Goal: Transaction & Acquisition: Purchase product/service

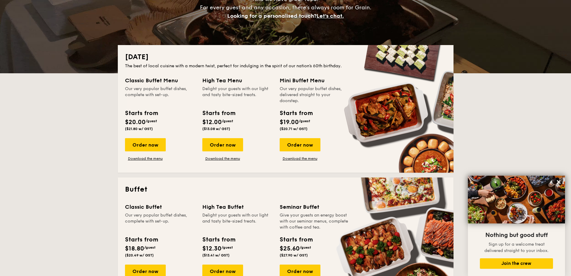
scroll to position [90, 0]
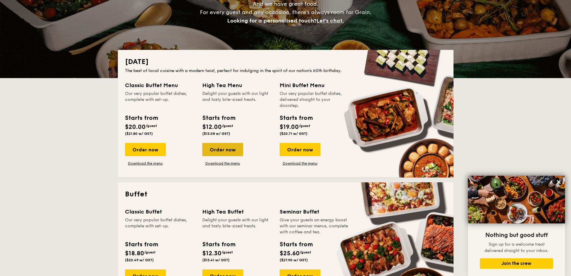
click at [223, 148] on div "Order now" at bounding box center [222, 149] width 41 height 13
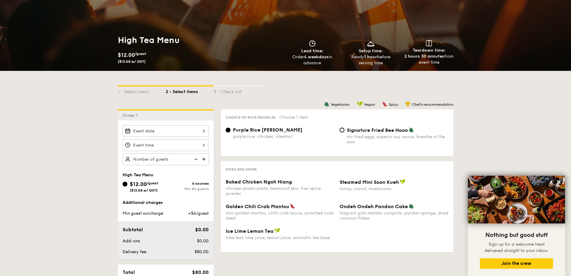
scroll to position [90, 0]
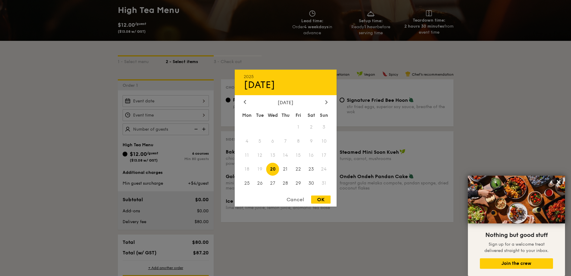
click at [204, 100] on div "2025 Aug 20 August 2025 Mon Tue Wed Thu Fri Sat Sun 1 2 3 4 5 6 7 8 9 10 11 12 …" at bounding box center [166, 101] width 86 height 12
click at [325, 103] on icon at bounding box center [326, 102] width 2 height 4
click at [310, 127] on span "6" at bounding box center [311, 126] width 13 height 13
click at [247, 102] on div at bounding box center [244, 102] width 5 height 6
click at [155, 115] on div at bounding box center [285, 138] width 571 height 276
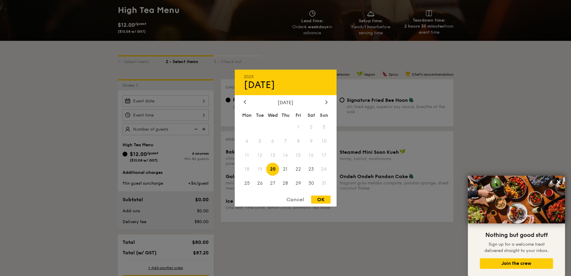
click at [169, 105] on div "2025 Aug 20 August 2025 Mon Tue Wed Thu Fri Sat Sun 1 2 3 4 5 6 7 8 9 10 11 12 …" at bounding box center [166, 101] width 86 height 12
click at [327, 102] on icon at bounding box center [326, 102] width 2 height 4
click at [310, 126] on span "6" at bounding box center [311, 126] width 13 height 13
click at [84, 132] on div at bounding box center [285, 138] width 571 height 276
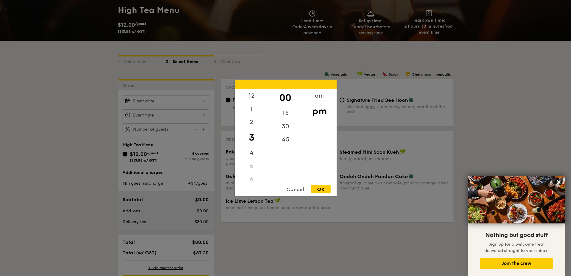
click at [168, 112] on div "12 1 2 3 4 5 6 7 8 9 10 11 00 15 30 45 am pm Cancel OK" at bounding box center [166, 115] width 86 height 12
click at [74, 113] on div at bounding box center [285, 138] width 571 height 276
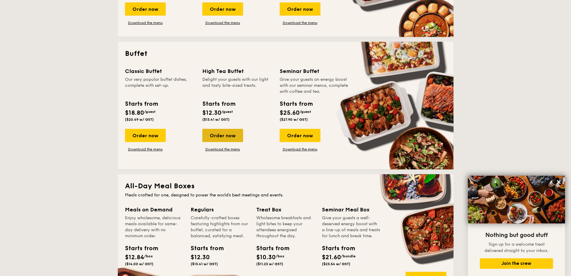
scroll to position [240, 0]
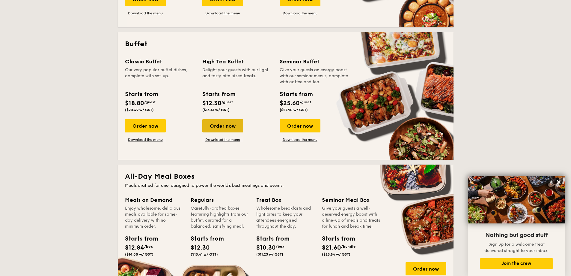
click at [234, 127] on div "Order now" at bounding box center [222, 125] width 41 height 13
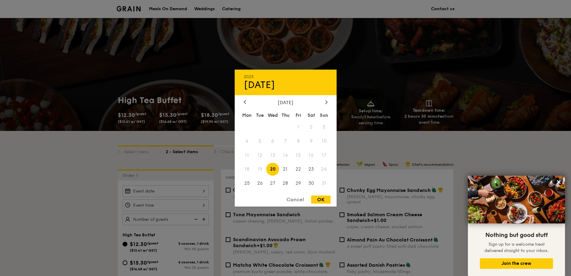
click at [188, 192] on div "2025 Aug 20 August 2025 Mon Tue Wed Thu Fri Sat Sun 1 2 3 4 5 6 7 8 9 10 11 12 …" at bounding box center [166, 191] width 86 height 12
click at [327, 102] on icon at bounding box center [326, 102] width 2 height 4
click at [313, 126] on span "6" at bounding box center [311, 126] width 13 height 13
click at [318, 200] on div "OK" at bounding box center [320, 199] width 19 height 8
type input "[DATE]"
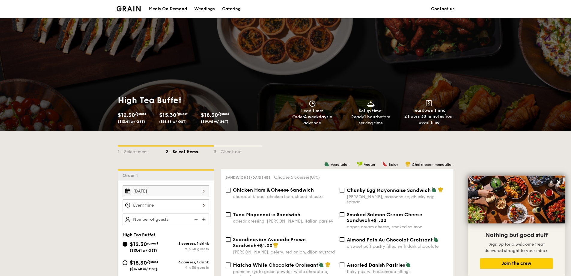
click at [201, 205] on div at bounding box center [166, 205] width 86 height 12
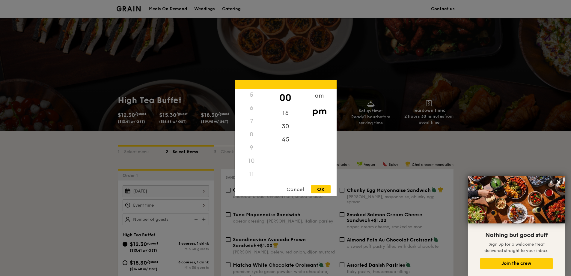
scroll to position [71, 0]
click at [255, 151] on div "9" at bounding box center [252, 147] width 34 height 13
click at [253, 147] on div "9" at bounding box center [252, 147] width 34 height 13
click at [323, 96] on div "am" at bounding box center [320, 97] width 34 height 17
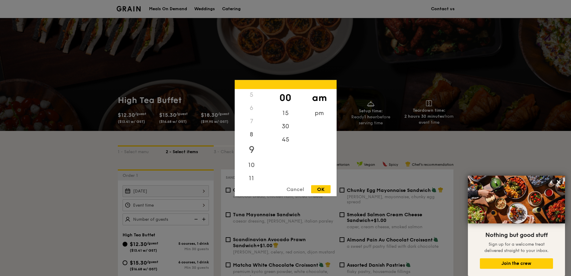
click at [252, 150] on div "9" at bounding box center [252, 149] width 34 height 17
click at [285, 124] on div "30" at bounding box center [286, 127] width 34 height 17
click at [321, 189] on div "OK" at bounding box center [320, 189] width 19 height 8
type input "9:30AM"
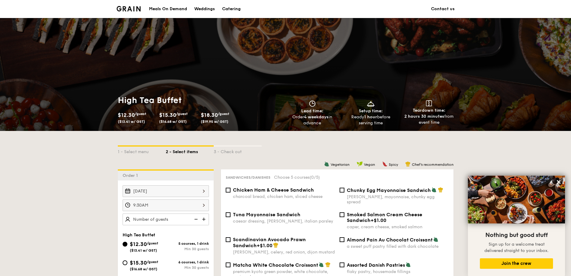
click at [203, 220] on img at bounding box center [204, 218] width 9 height 11
type input "20 guests"
click at [195, 219] on img at bounding box center [195, 218] width 9 height 11
click at [197, 219] on img at bounding box center [195, 218] width 9 height 11
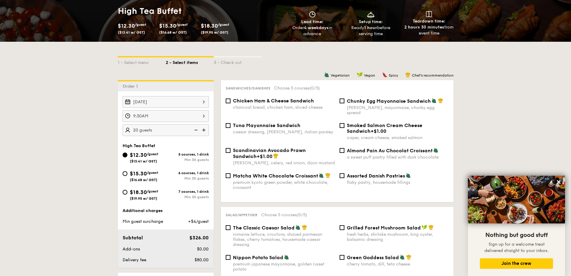
scroll to position [90, 0]
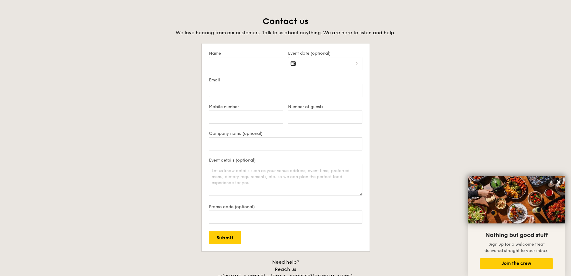
scroll to position [1196, 0]
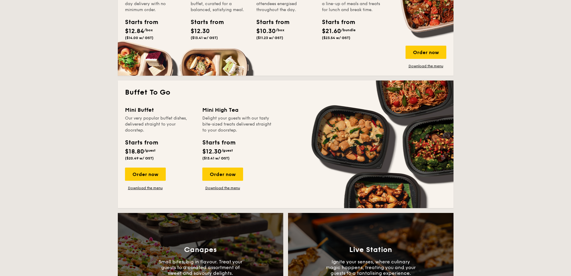
scroll to position [480, 0]
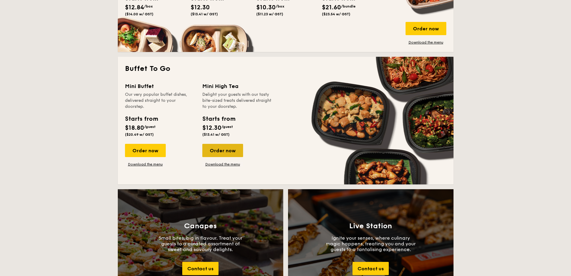
click at [227, 149] on div "Order now" at bounding box center [222, 150] width 41 height 13
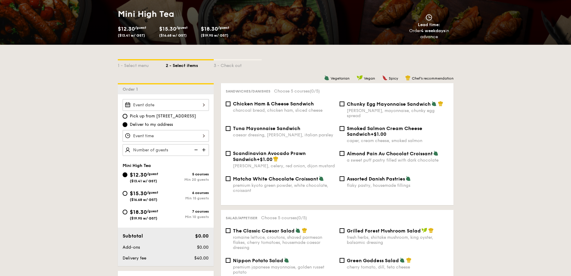
scroll to position [90, 0]
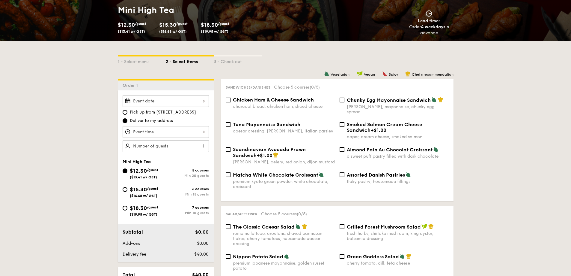
click at [201, 101] on div at bounding box center [166, 101] width 86 height 12
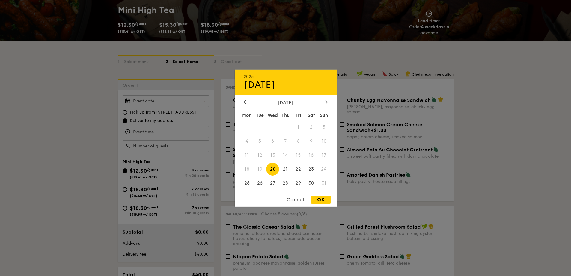
click at [328, 105] on div at bounding box center [326, 102] width 5 height 6
click at [313, 128] on span "6" at bounding box center [311, 126] width 13 height 13
click at [320, 199] on div "OK" at bounding box center [320, 199] width 19 height 8
type input "[DATE]"
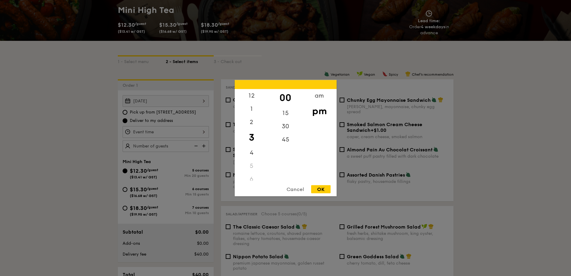
click at [205, 131] on div "12 1 2 3 4 5 6 7 8 9 10 11 00 15 30 45 am pm Cancel OK" at bounding box center [166, 132] width 86 height 12
click at [321, 95] on div "am" at bounding box center [320, 97] width 34 height 17
click at [252, 146] on div "9" at bounding box center [252, 149] width 34 height 17
click at [284, 130] on div "30" at bounding box center [286, 127] width 34 height 17
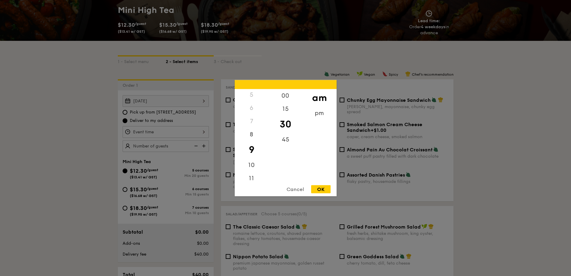
click at [318, 189] on div "OK" at bounding box center [320, 189] width 19 height 8
click at [204, 133] on div "9:30AM 12 1 2 3 4 5 6 7 8 9 10 11 00 15 30 45 am pm Cancel OK" at bounding box center [166, 132] width 86 height 12
click at [283, 112] on div "15" at bounding box center [286, 110] width 34 height 17
click at [323, 190] on div "OK" at bounding box center [320, 189] width 19 height 8
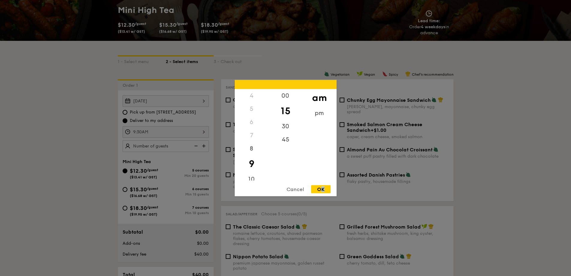
type input "9:15AM"
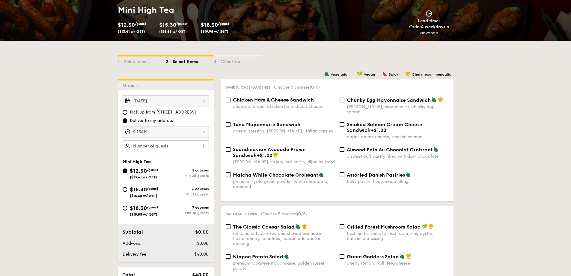
click at [204, 146] on img at bounding box center [204, 145] width 9 height 11
type input "20 guests"
click at [126, 188] on input "$15.30 /guest ($16.68 w/ GST) 6 courses Min 15 guests" at bounding box center [125, 189] width 5 height 5
radio input "true"
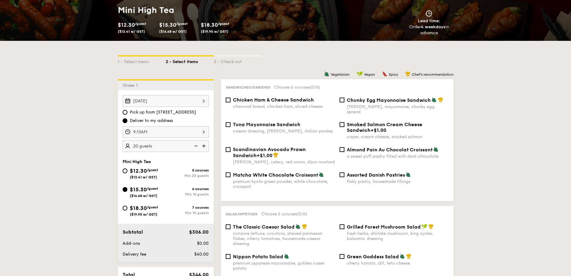
click at [197, 146] on img at bounding box center [195, 145] width 9 height 11
type input "15 guests"
click at [343, 102] on input "Chunky Egg Mayonnaise Sandwich dijon mustard, mayonnaise, chunky egg spread" at bounding box center [342, 99] width 5 height 5
checkbox input "true"
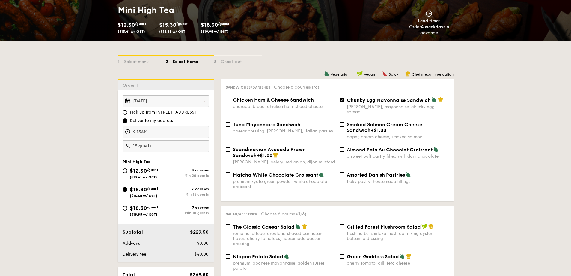
click at [231, 100] on div "Chicken Ham & Cheese Sandwich charcoal bread, chicken ham, sliced cheese" at bounding box center [280, 103] width 114 height 12
click at [228, 100] on input "Chicken Ham & Cheese Sandwich charcoal bread, chicken ham, sliced cheese" at bounding box center [228, 99] width 5 height 5
checkbox input "true"
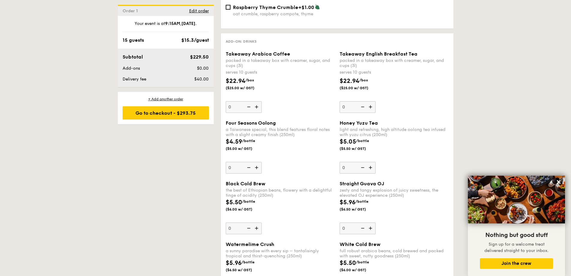
scroll to position [780, 0]
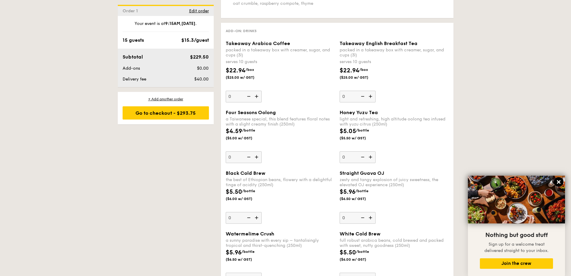
click at [558, 183] on icon at bounding box center [559, 182] width 4 height 4
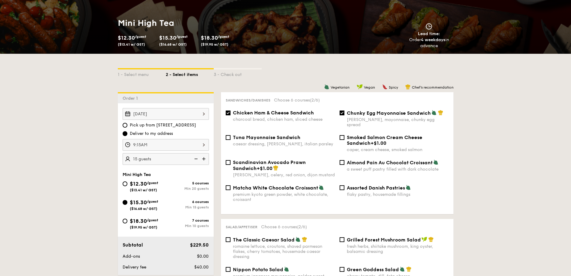
scroll to position [0, 0]
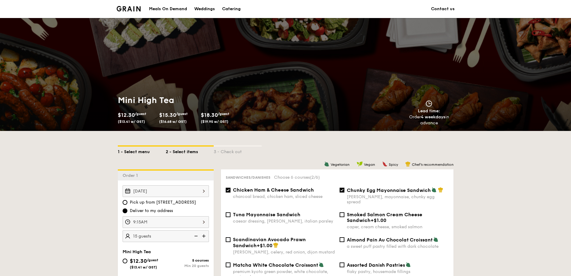
click at [142, 153] on div "1 - Select menu" at bounding box center [142, 150] width 48 height 8
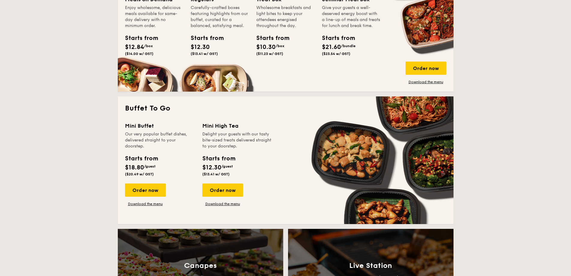
scroll to position [480, 0]
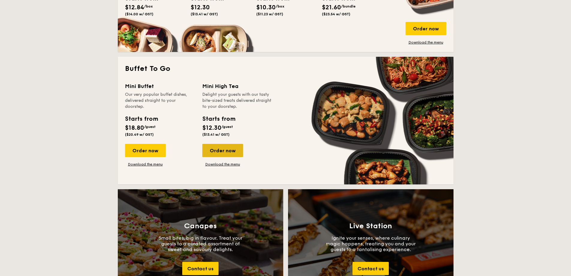
click at [227, 153] on div "Order now" at bounding box center [222, 150] width 41 height 13
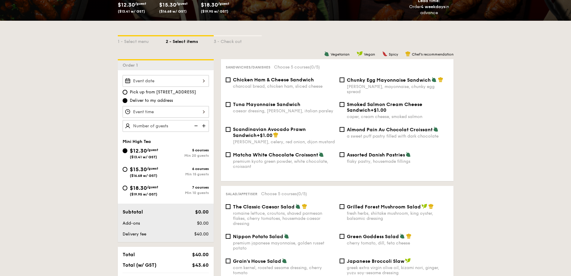
scroll to position [120, 0]
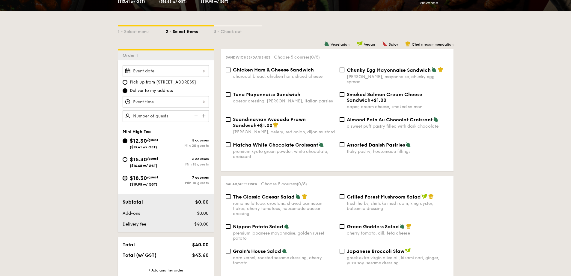
click at [126, 178] on input "$18.30 /guest ($19.95 w/ GST) 7 courses Min 10 guests" at bounding box center [125, 177] width 5 height 5
radio input "true"
click at [202, 115] on img at bounding box center [204, 115] width 9 height 11
click at [204, 115] on img at bounding box center [204, 115] width 9 height 11
type input "15 guests"
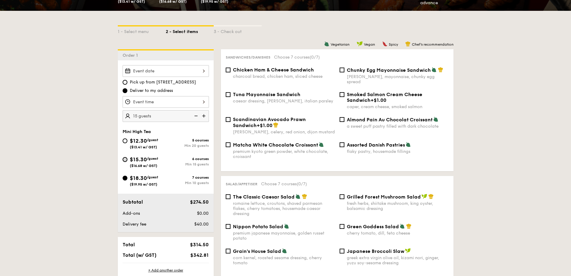
click at [125, 160] on input "$15.30 /guest ($16.68 w/ GST) 6 courses Min 15 guests" at bounding box center [125, 159] width 5 height 5
radio input "true"
click at [125, 179] on input "$18.30 /guest ($19.95 w/ GST) 7 courses Min 10 guests" at bounding box center [125, 177] width 5 height 5
radio input "true"
click at [203, 118] on img at bounding box center [204, 115] width 9 height 11
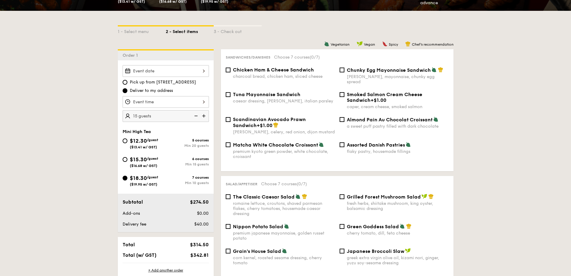
type input "20 guests"
click at [342, 142] on input "Assorted Danish Pastries flaky pastry, housemade fillings" at bounding box center [342, 144] width 5 height 5
checkbox input "true"
click at [343, 70] on input "Chunky Egg Mayonnaise Sandwich dijon mustard, mayonnaise, chunky egg spread" at bounding box center [342, 69] width 5 height 5
checkbox input "true"
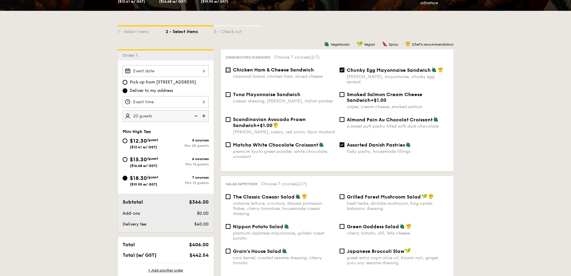
click at [228, 71] on input "Chicken Ham & Cheese Sandwich charcoal bread, chicken ham, sliced cheese" at bounding box center [228, 69] width 5 height 5
checkbox input "true"
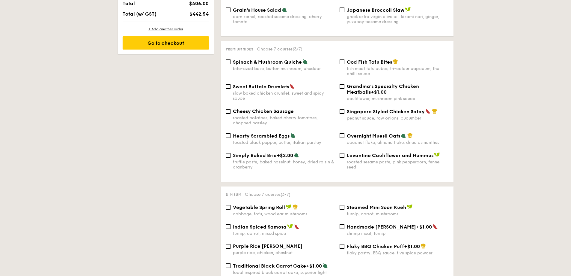
scroll to position [360, 0]
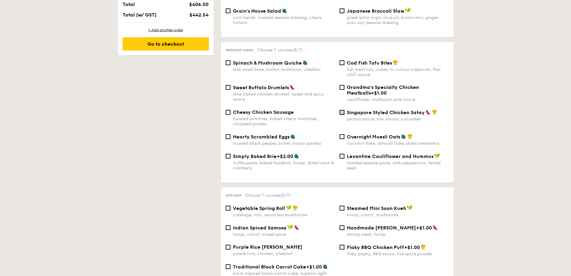
click at [343, 110] on input "Singapore Styled Chicken Satay peanut sauce, raw onions, cucumber" at bounding box center [342, 112] width 5 height 5
checkbox input "true"
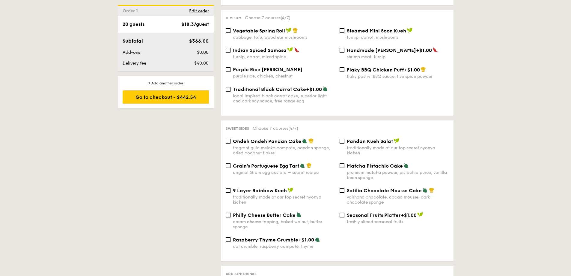
scroll to position [540, 0]
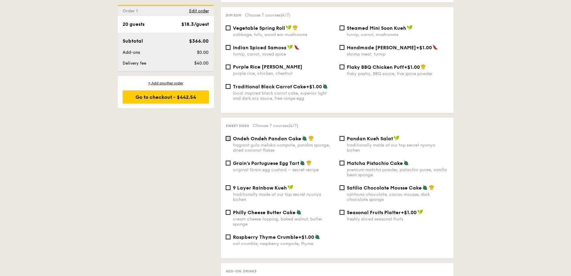
click at [230, 136] on input "Ondeh Ondeh Pandan Cake fragrant [PERSON_NAME] melaka compote, pandan sponge, d…" at bounding box center [228, 138] width 5 height 5
checkbox input "true"
click at [229, 185] on input "9 Layer Rainbow Kueh traditionally made at our top secret nyonya kichen" at bounding box center [228, 187] width 5 height 5
click at [228, 185] on input "9 Layer Rainbow Kueh traditionally made at our top secret nyonya kichen" at bounding box center [228, 187] width 5 height 5
checkbox input "false"
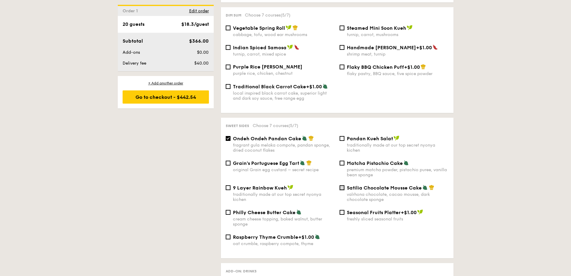
click at [343, 185] on input "Satilia Chocolate Mousse Cake valrhona chocolate, cacao mousse, dark chocolate …" at bounding box center [342, 187] width 5 height 5
checkbox input "true"
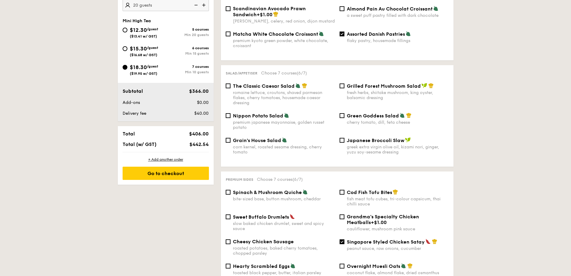
scroll to position [180, 0]
